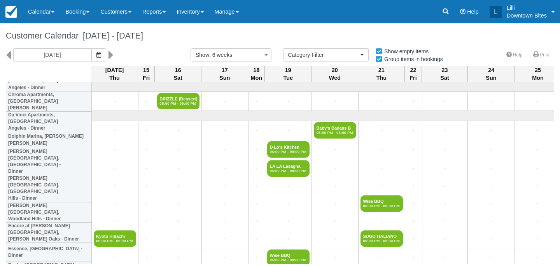
select select
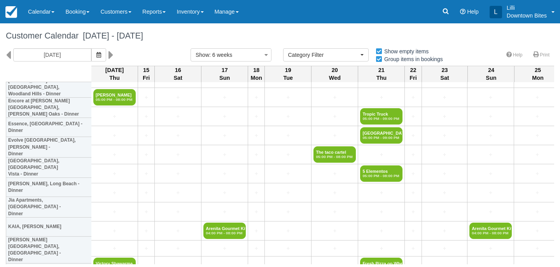
scroll to position [621, 0]
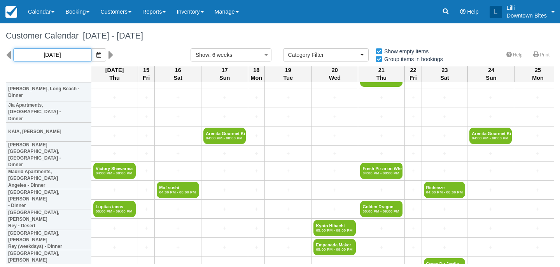
click at [55, 55] on input "[DATE]" at bounding box center [52, 54] width 78 height 13
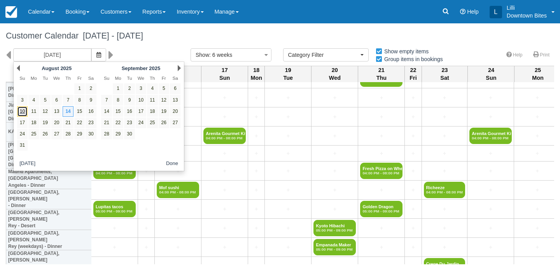
click at [22, 114] on link "10" at bounding box center [22, 111] width 11 height 11
type input "[DATE]"
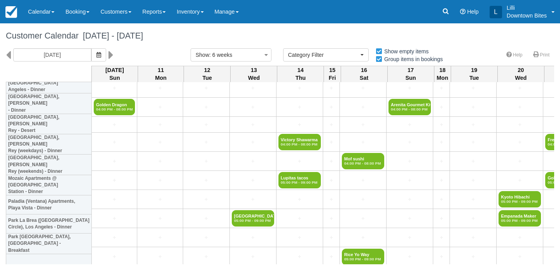
scroll to position [602, 0]
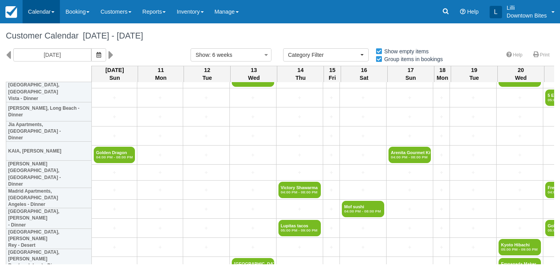
click at [45, 15] on link "Calendar" at bounding box center [41, 11] width 37 height 23
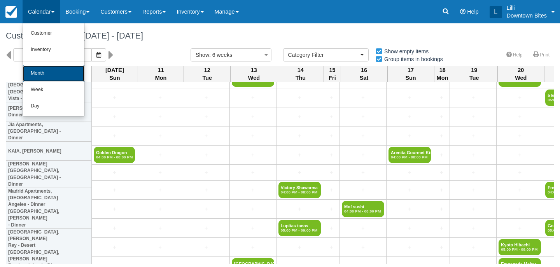
click at [47, 71] on link "Month" at bounding box center [53, 73] width 61 height 16
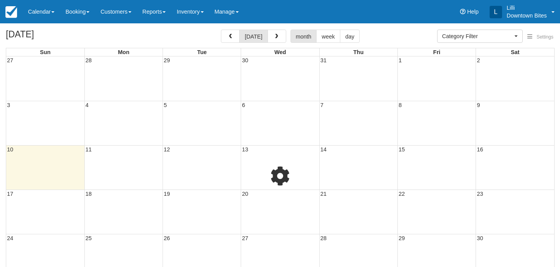
select select
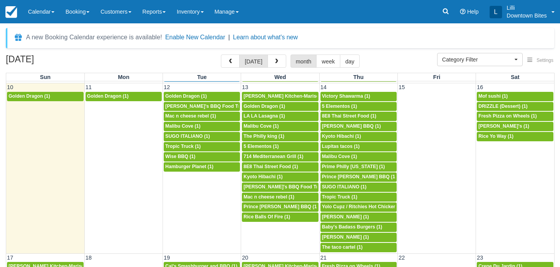
scroll to position [246, 0]
